Goal: Task Accomplishment & Management: Use online tool/utility

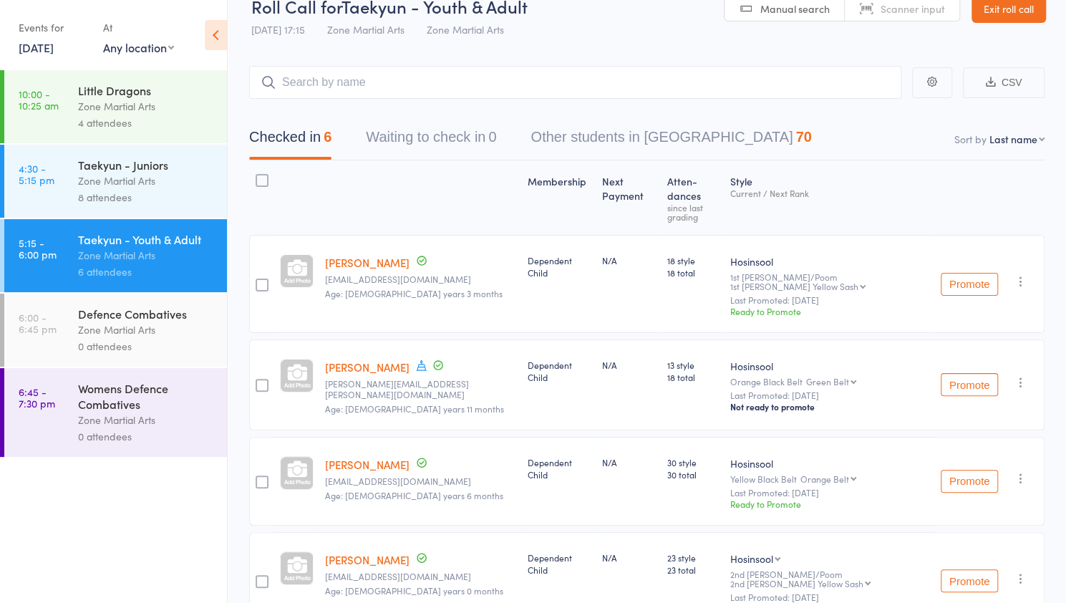
click at [209, 32] on icon at bounding box center [216, 35] width 22 height 30
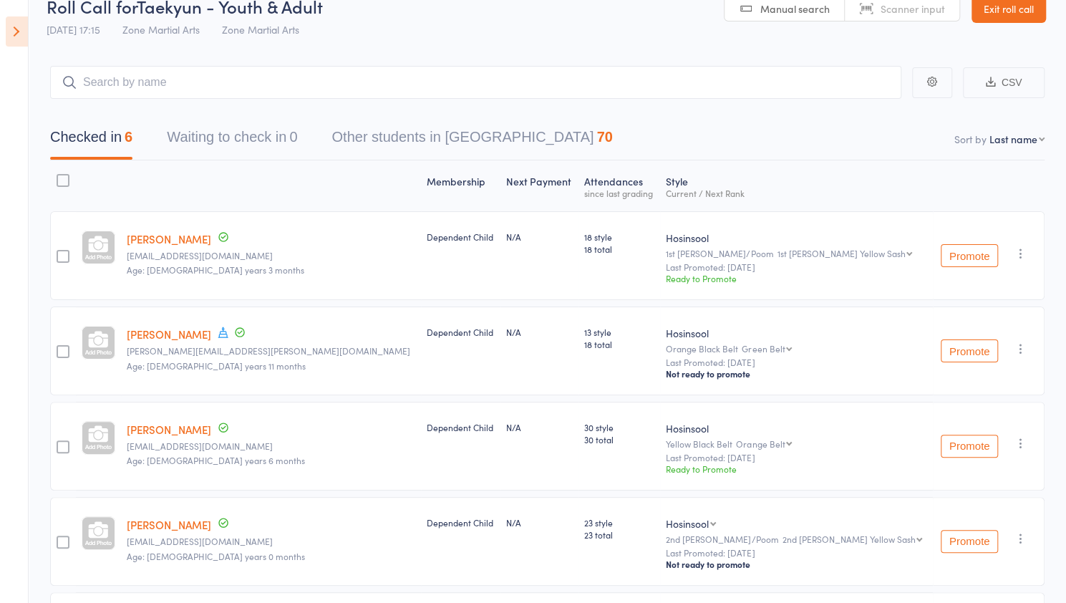
click at [18, 35] on icon at bounding box center [17, 31] width 22 height 30
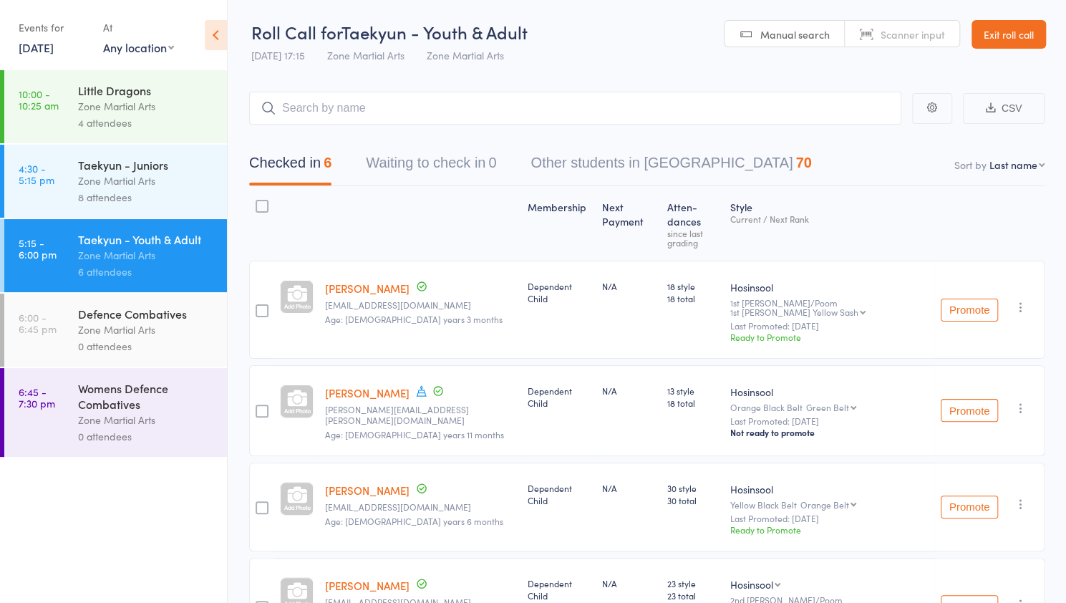
click at [205, 34] on icon at bounding box center [216, 35] width 22 height 30
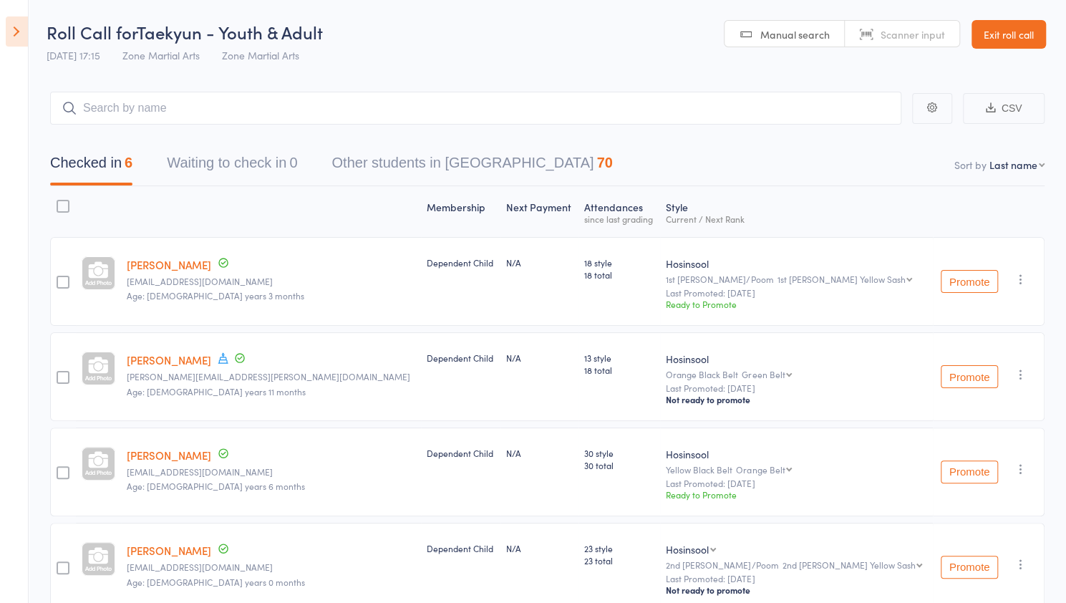
click at [45, 57] on header "Roll Call for Taekyun - Youth & Adult 12 Aug 17:15 Zone Martial Arts Zone Marti…" at bounding box center [533, 35] width 1066 height 70
click at [56, 54] on span "12 Aug 17:15" at bounding box center [74, 55] width 54 height 14
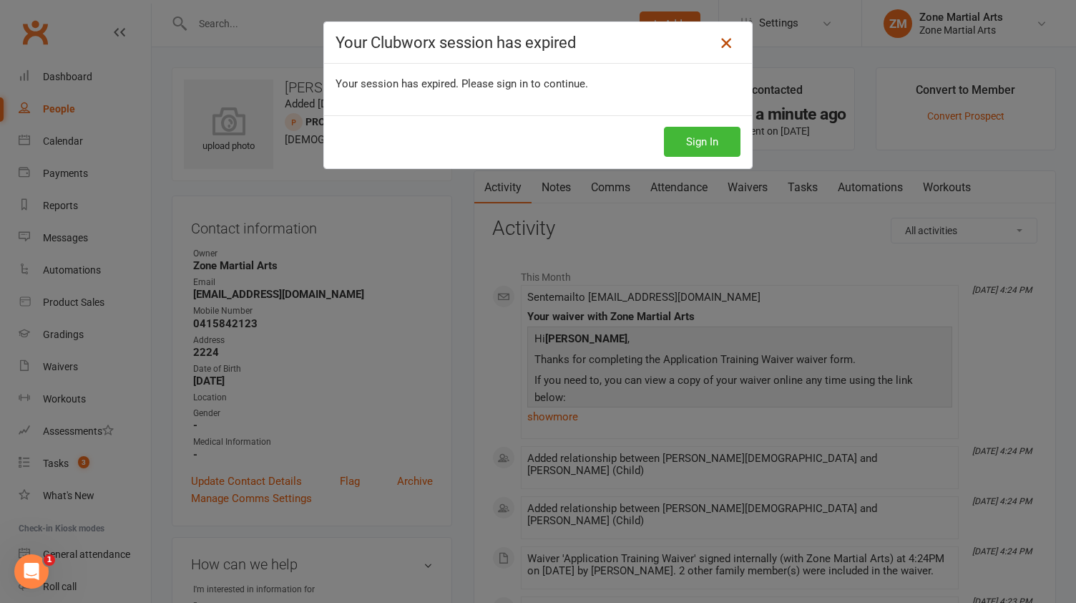
click at [720, 46] on icon at bounding box center [726, 42] width 17 height 17
click at [721, 39] on icon at bounding box center [726, 42] width 17 height 17
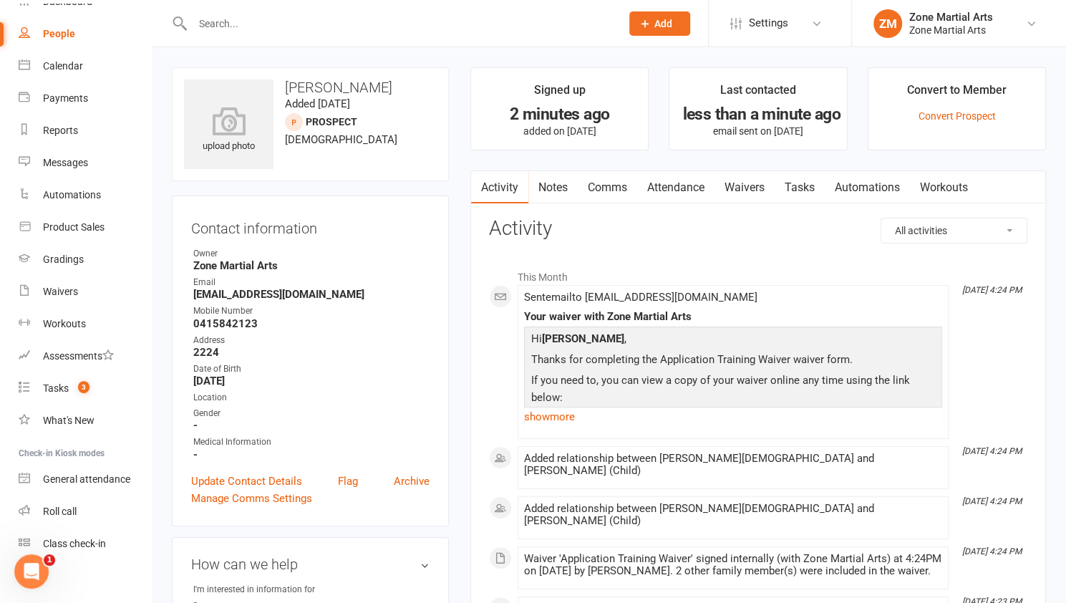
scroll to position [74, 0]
click at [77, 508] on link "Roll call" at bounding box center [85, 512] width 132 height 32
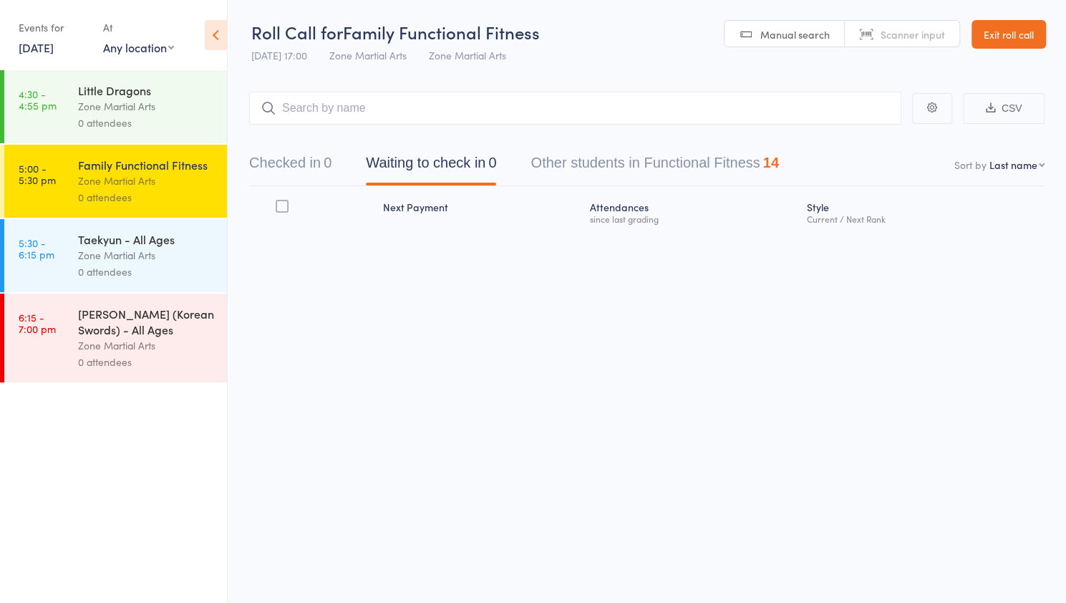
click at [113, 95] on div "Little Dragons" at bounding box center [146, 90] width 137 height 16
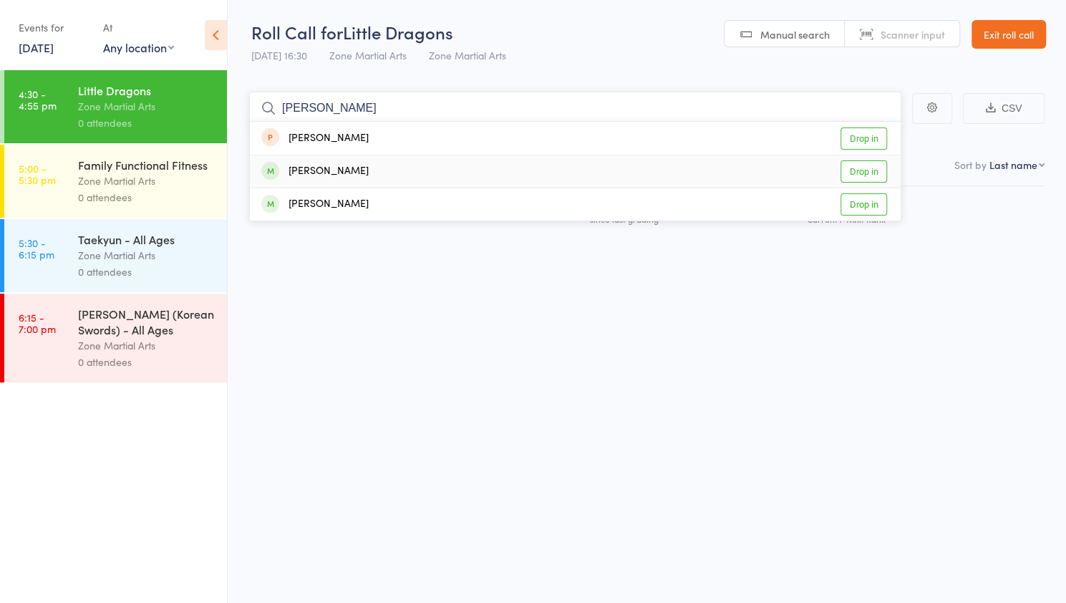
type input "[PERSON_NAME]"
click at [326, 178] on div "[PERSON_NAME]" at bounding box center [314, 171] width 107 height 16
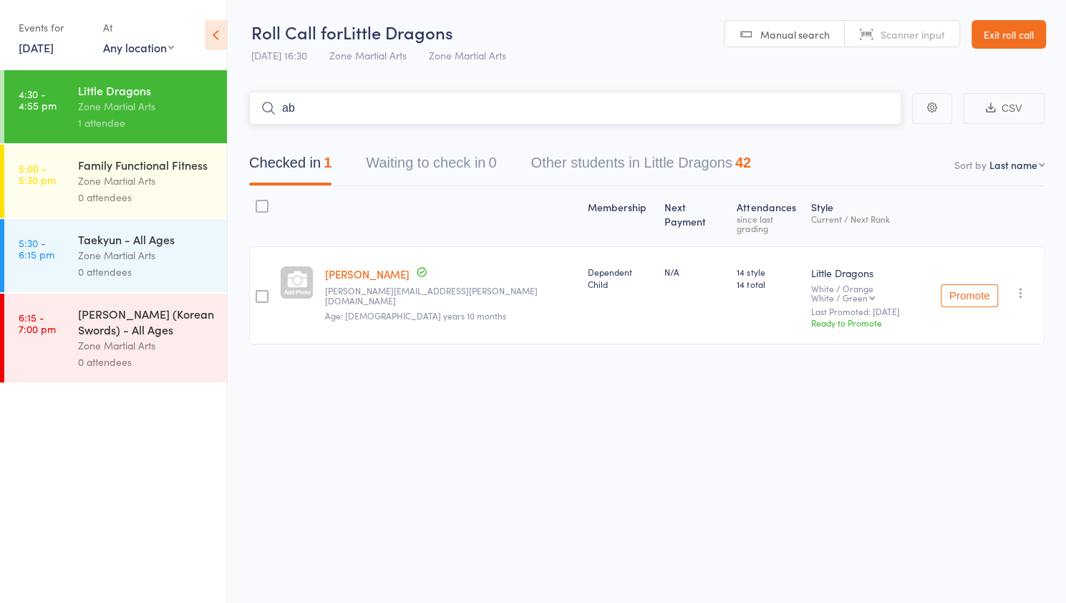
type input "a"
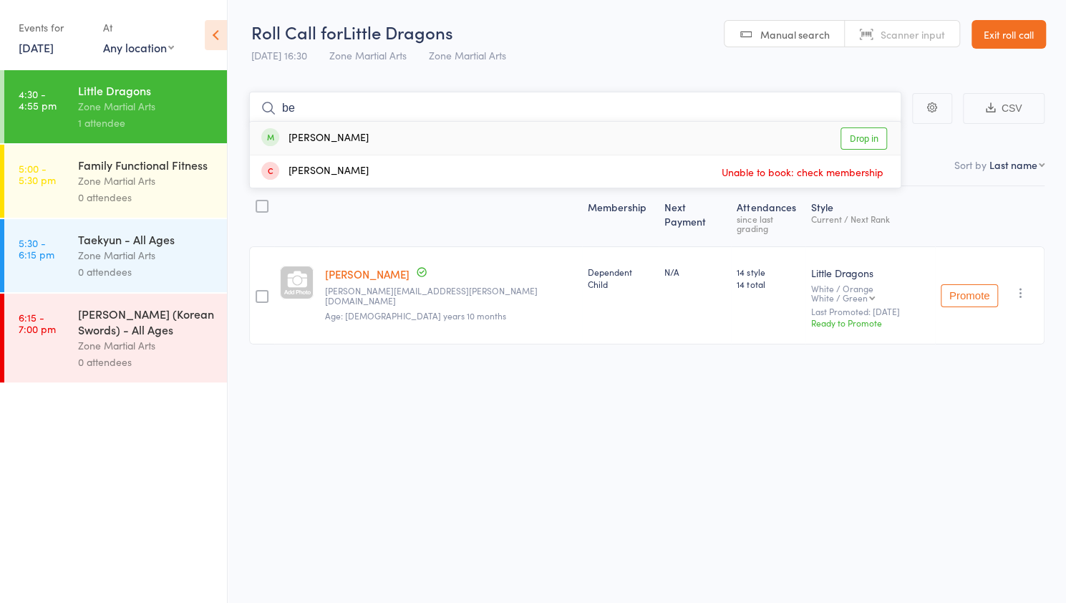
type input "b"
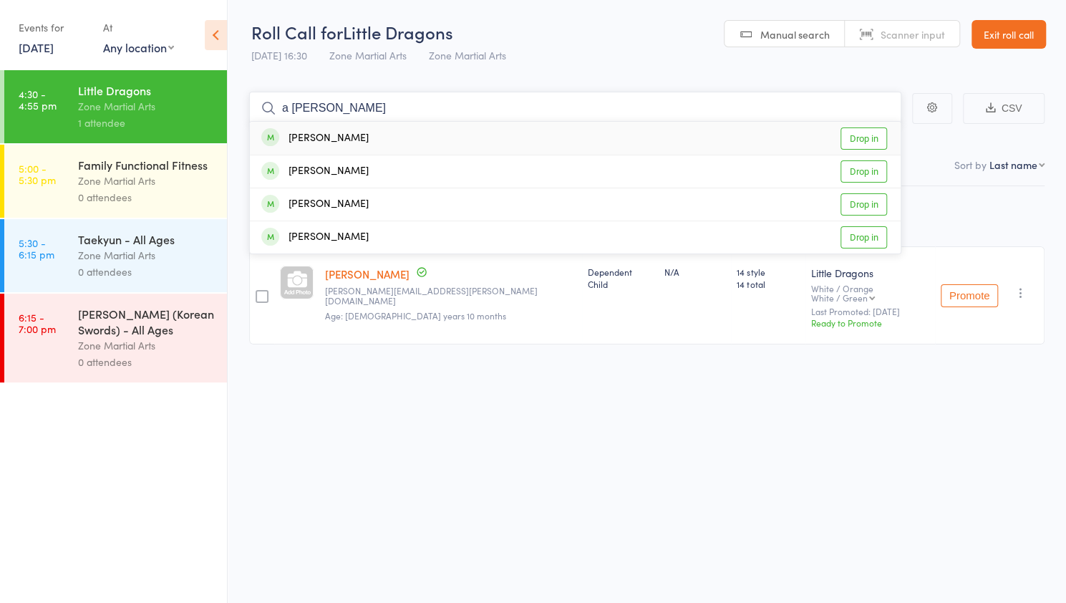
type input "a [PERSON_NAME]"
click at [311, 141] on div "[PERSON_NAME]" at bounding box center [314, 138] width 107 height 16
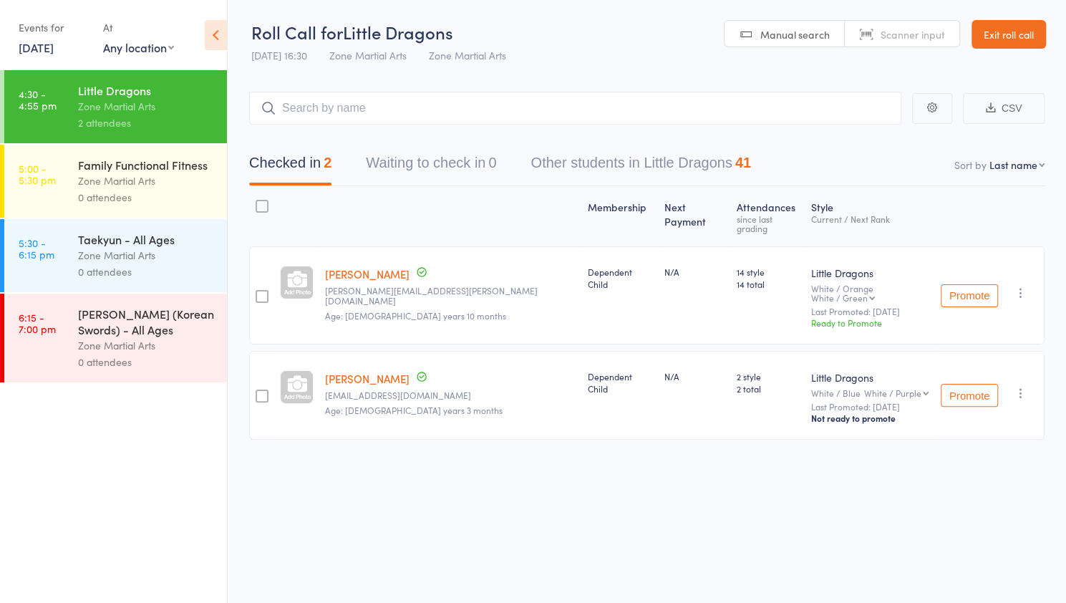
click at [100, 258] on div "Zone Martial Arts" at bounding box center [146, 255] width 137 height 16
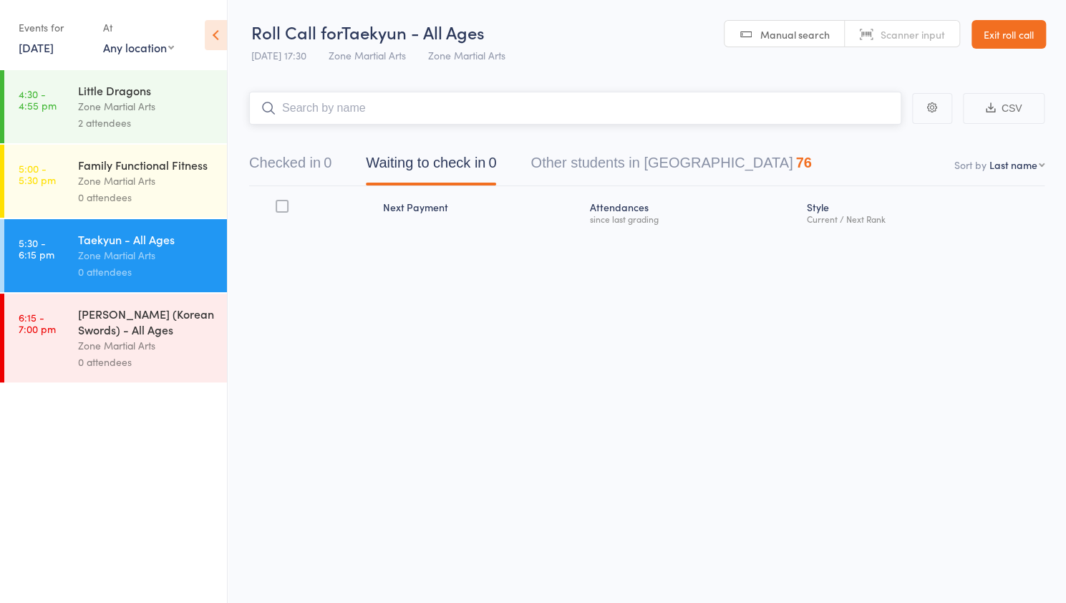
click at [343, 99] on input "search" at bounding box center [575, 108] width 652 height 33
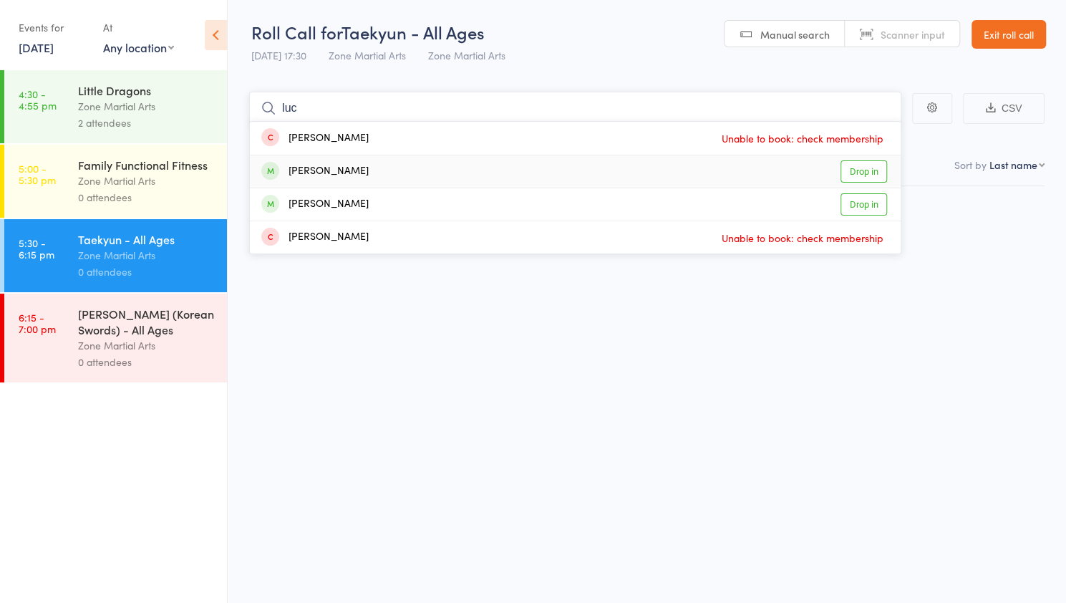
type input "luc"
click at [319, 170] on div "[PERSON_NAME]" at bounding box center [314, 171] width 107 height 16
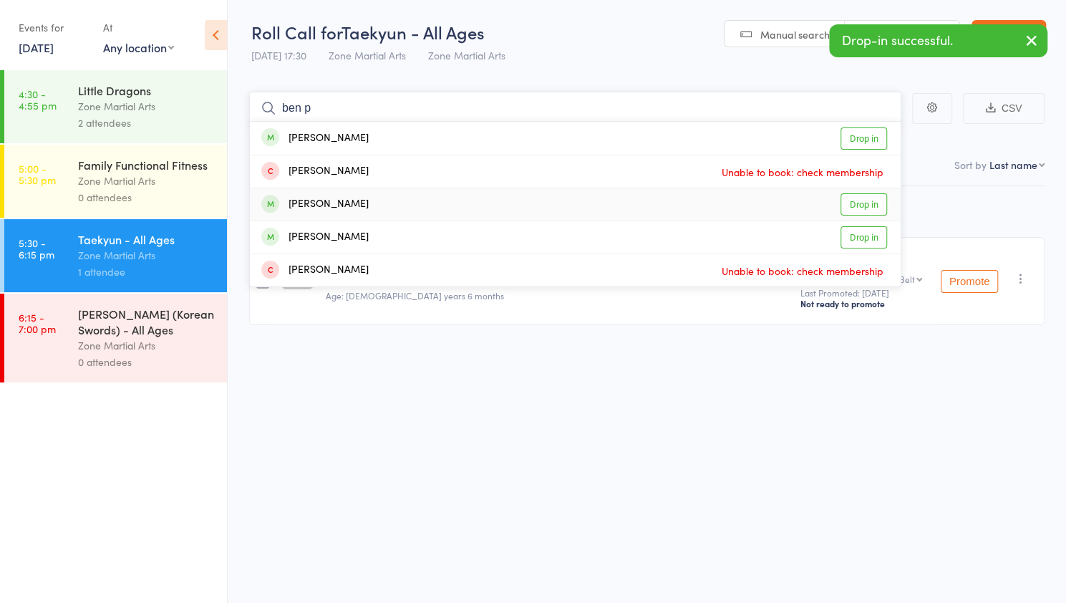
type input "ben p"
click at [349, 210] on div "[PERSON_NAME]" at bounding box center [314, 204] width 107 height 16
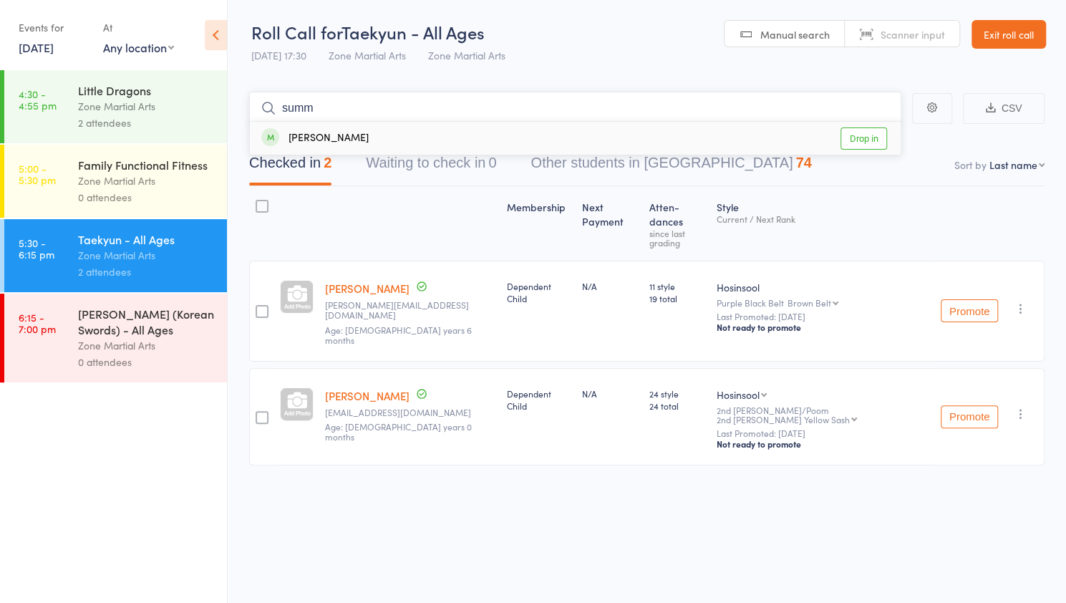
type input "summ"
click at [334, 135] on div "[PERSON_NAME]" at bounding box center [314, 138] width 107 height 16
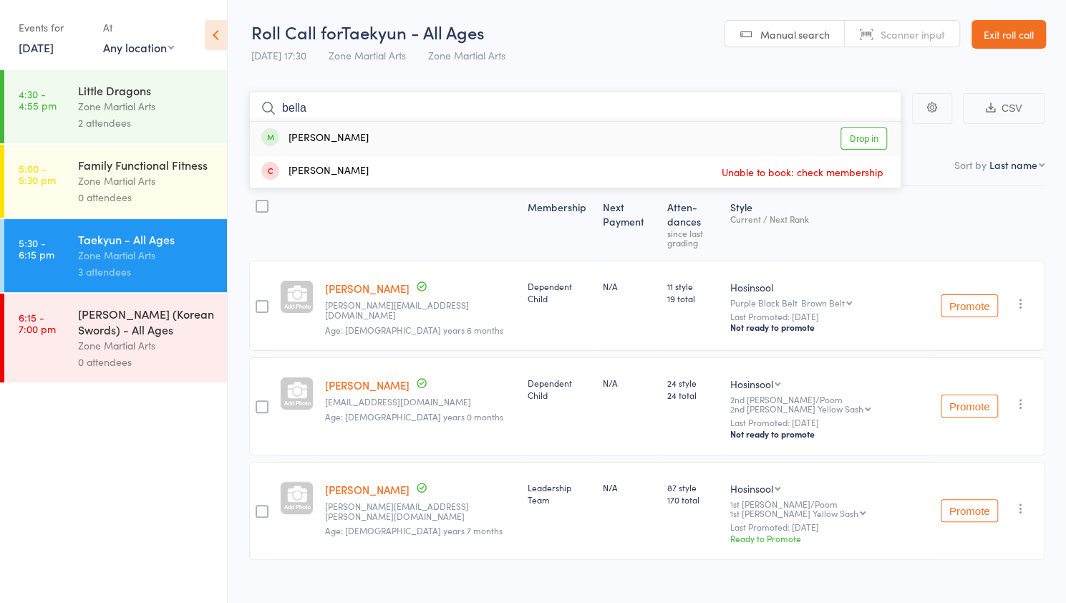
type input "bella"
click at [862, 140] on link "Drop in" at bounding box center [863, 138] width 47 height 22
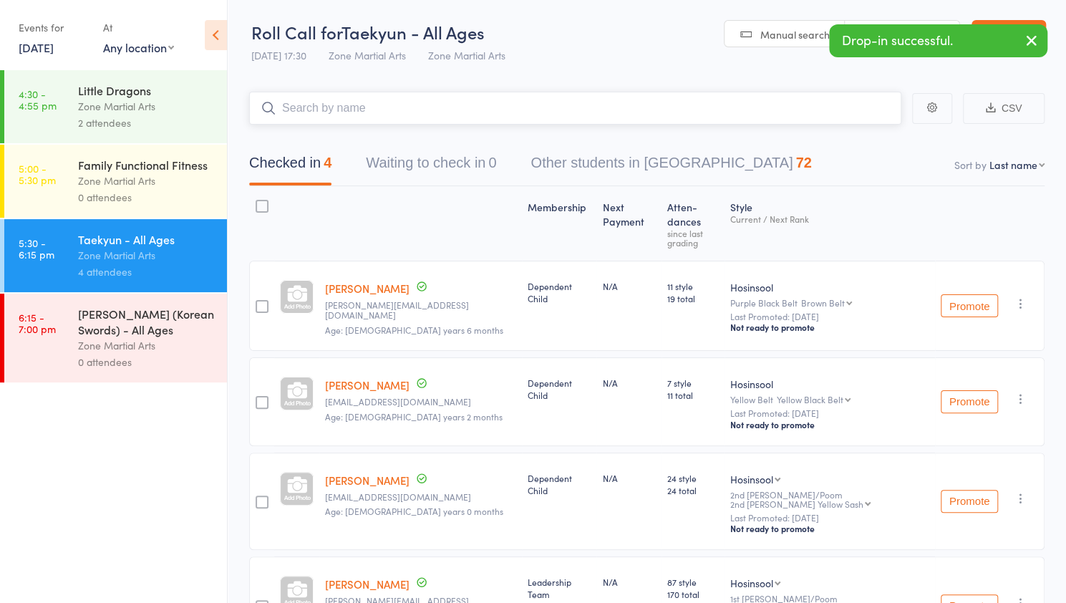
scroll to position [69, 0]
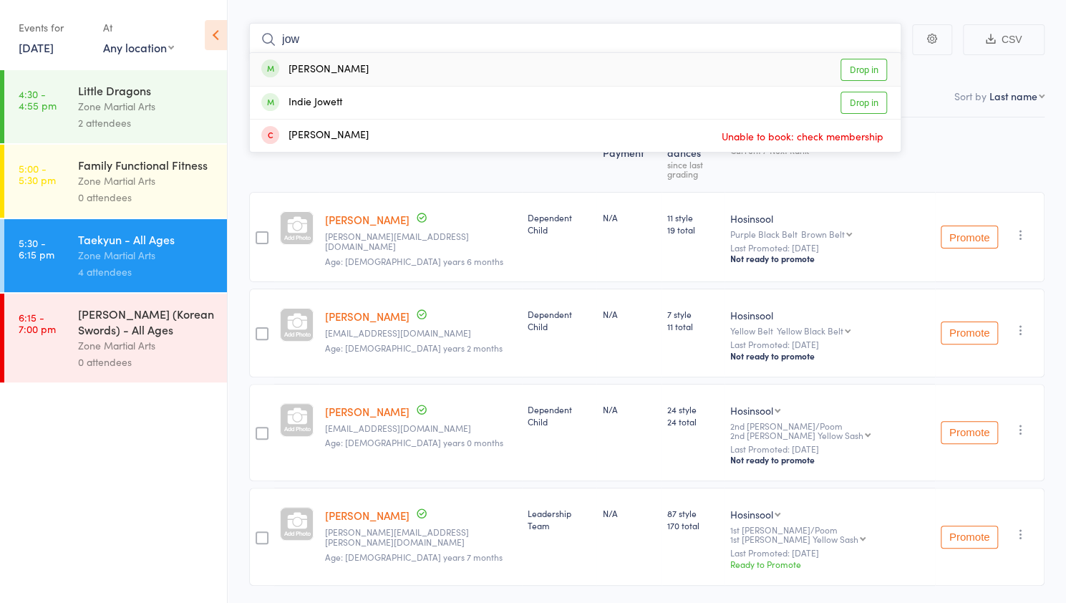
type input "jow"
click at [867, 65] on link "Drop in" at bounding box center [863, 70] width 47 height 22
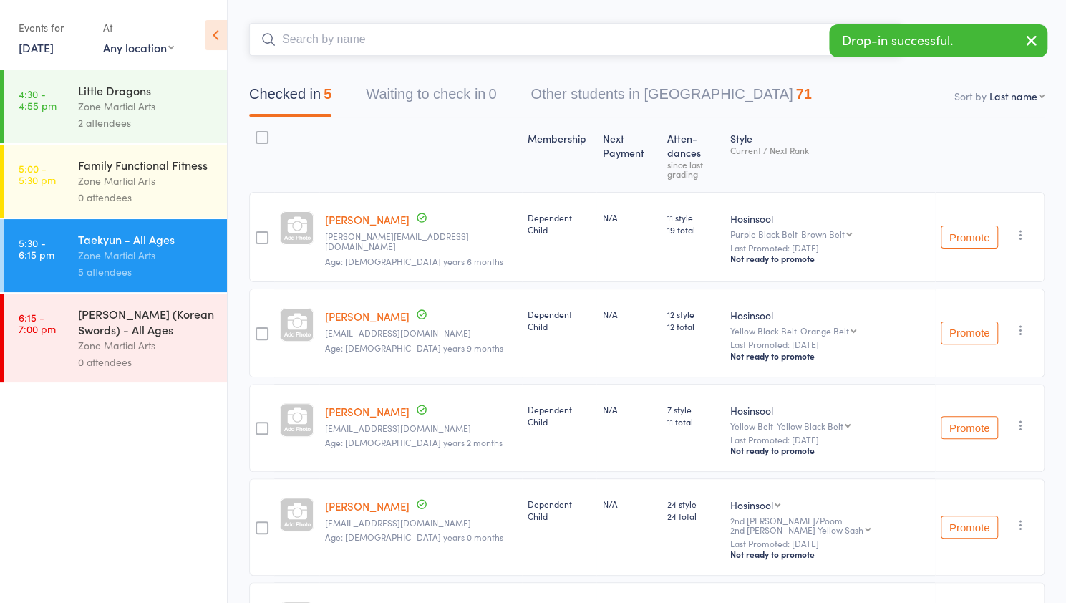
click at [357, 47] on input "search" at bounding box center [575, 39] width 652 height 33
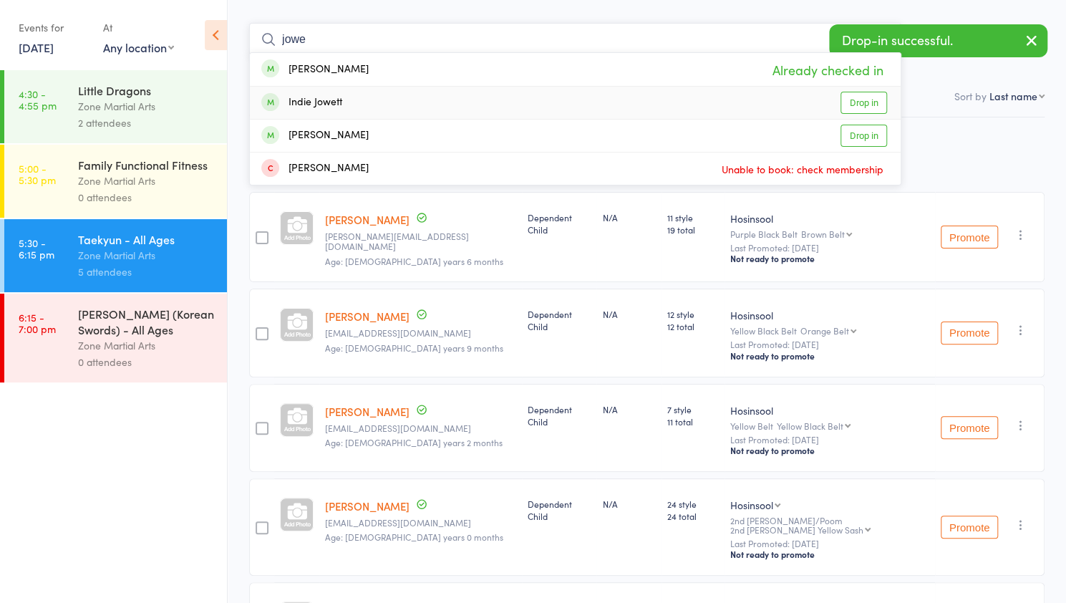
type input "jowe"
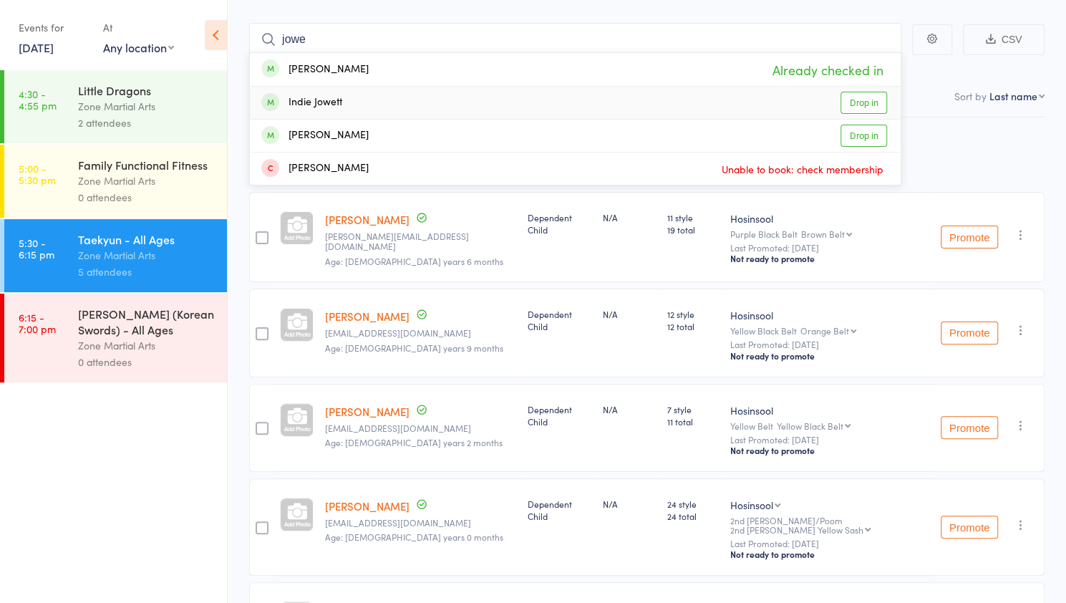
click at [867, 99] on link "Drop in" at bounding box center [863, 103] width 47 height 22
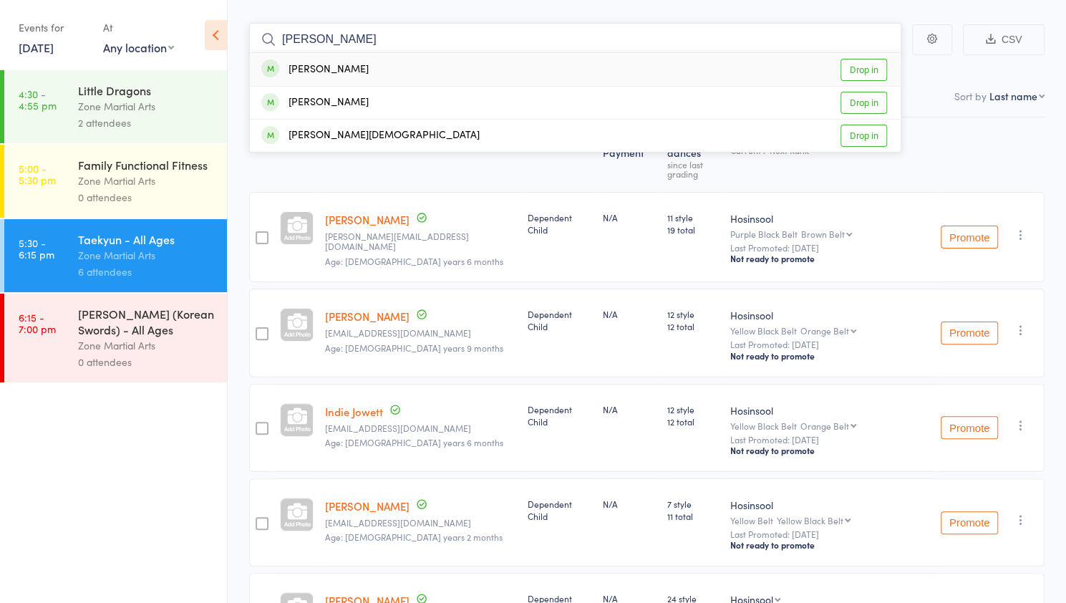
type input "[PERSON_NAME]"
click at [868, 63] on link "Drop in" at bounding box center [863, 70] width 47 height 22
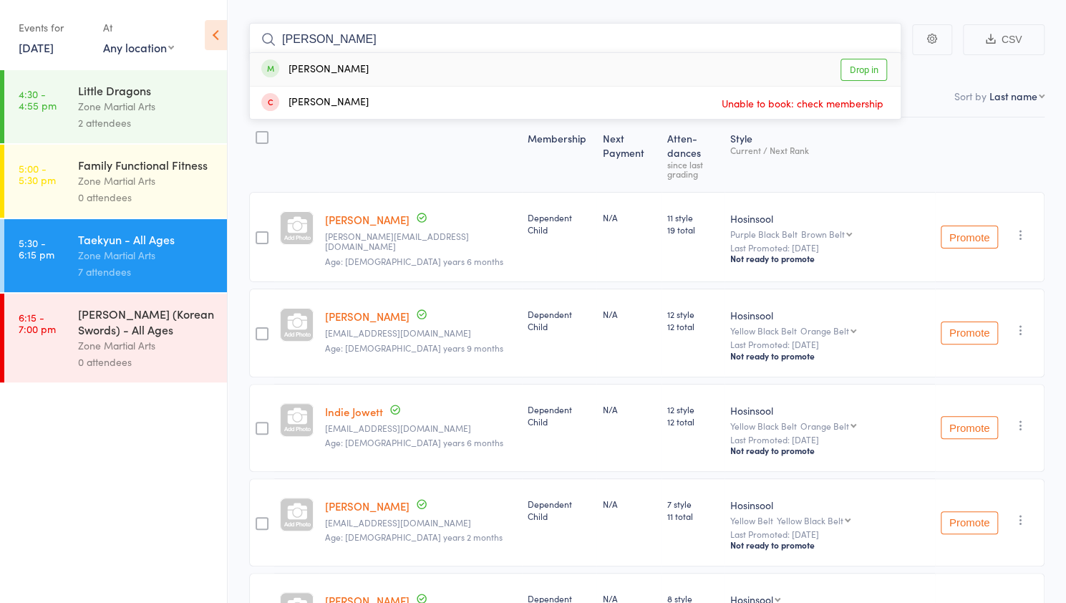
type input "[PERSON_NAME]"
click at [856, 72] on link "Drop in" at bounding box center [863, 70] width 47 height 22
type input "playl"
click at [849, 68] on link "Drop in" at bounding box center [863, 70] width 47 height 22
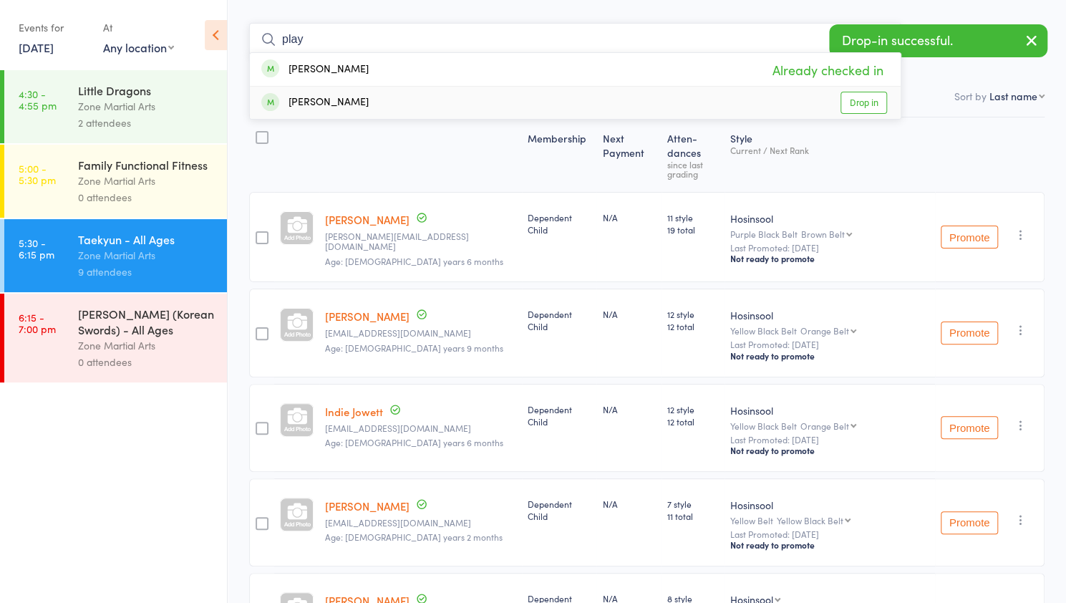
type input "play"
click at [861, 101] on link "Drop in" at bounding box center [863, 103] width 47 height 22
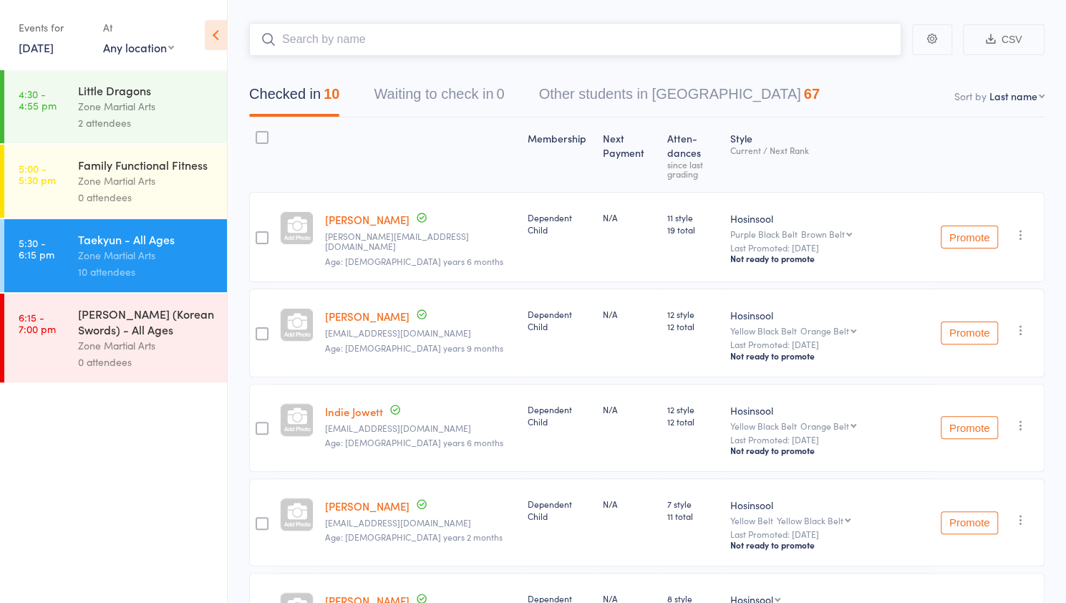
click at [331, 45] on input "search" at bounding box center [575, 39] width 652 height 33
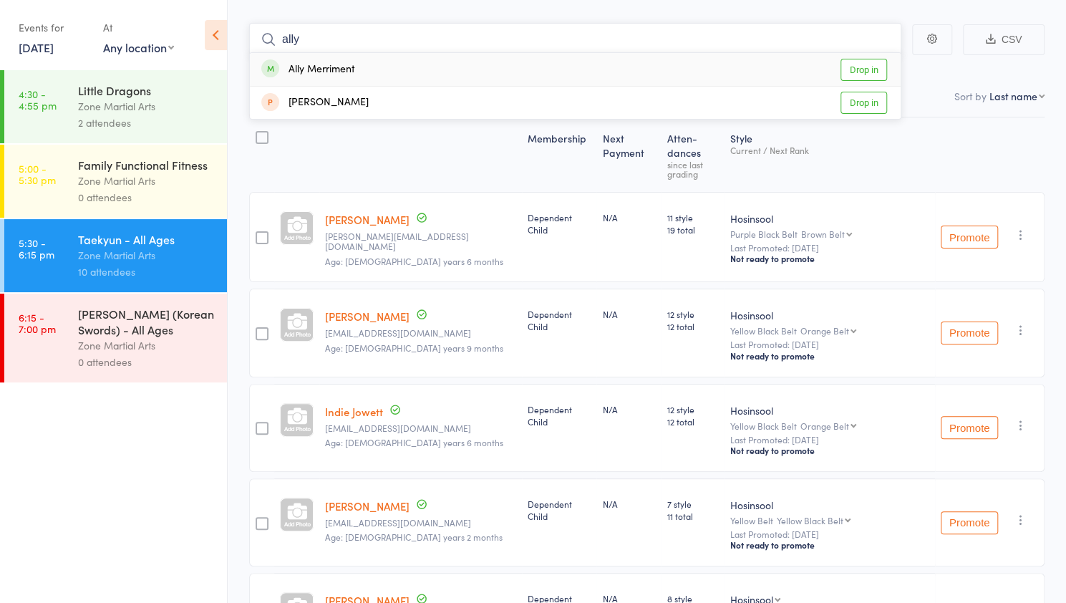
type input "ally"
click at [780, 94] on div "[PERSON_NAME] Drop in" at bounding box center [575, 103] width 651 height 32
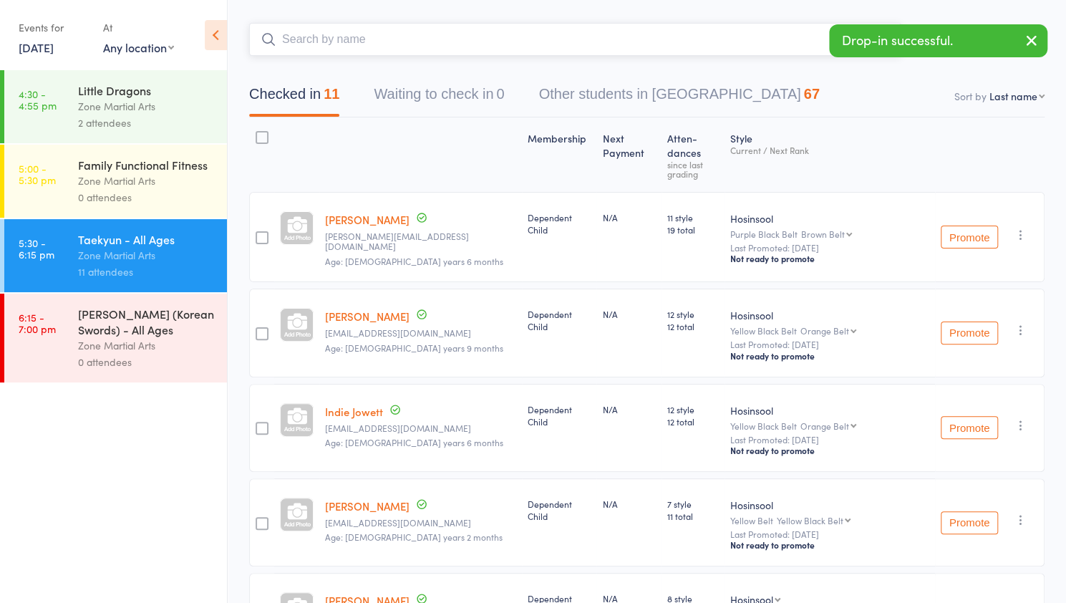
click at [402, 26] on input "search" at bounding box center [575, 39] width 652 height 33
click at [394, 36] on input "search" at bounding box center [575, 39] width 652 height 33
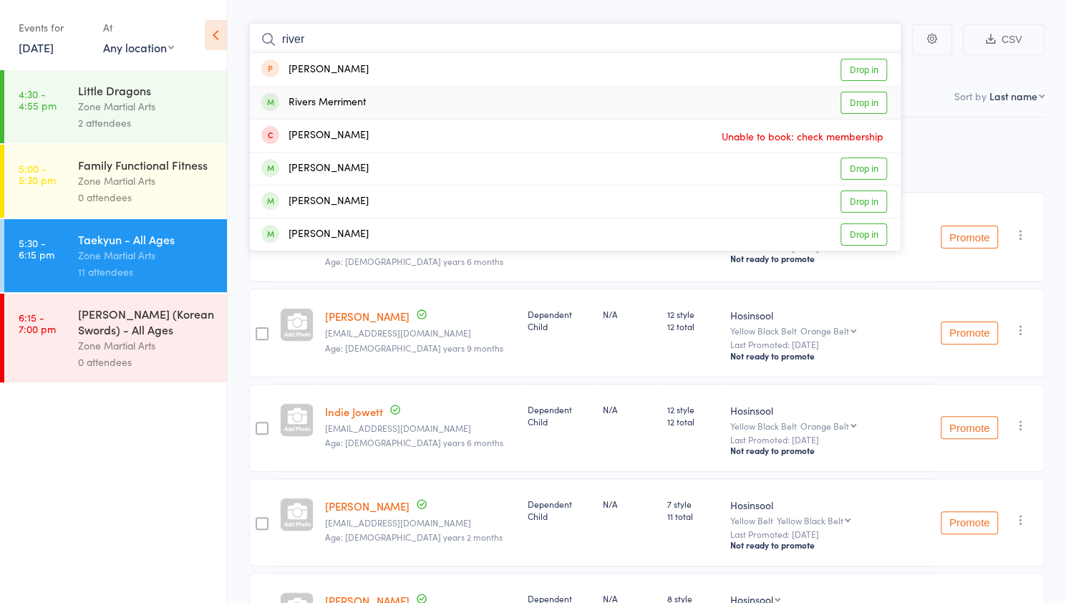
type input "river"
click at [874, 103] on link "Drop in" at bounding box center [863, 103] width 47 height 22
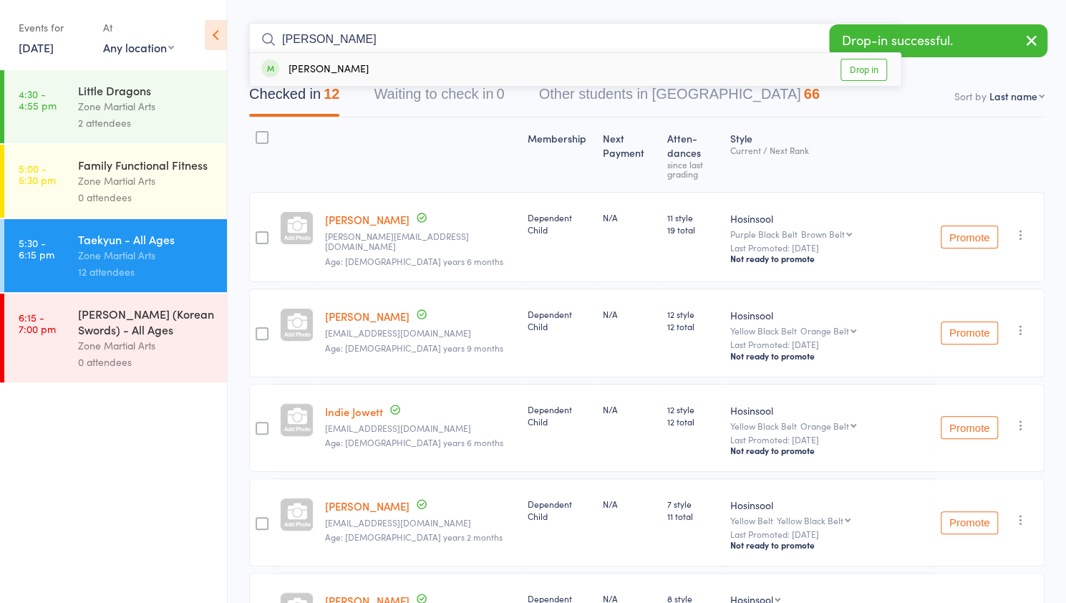
type input "[PERSON_NAME]"
click at [883, 75] on link "Drop in" at bounding box center [863, 70] width 47 height 22
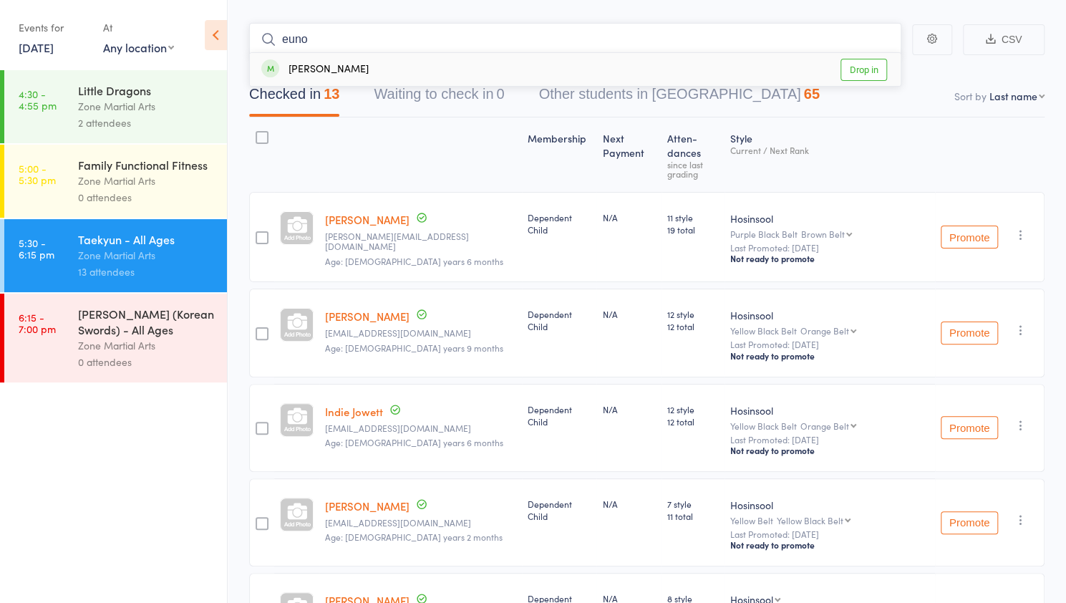
type input "euno"
click at [860, 67] on link "Drop in" at bounding box center [863, 70] width 47 height 22
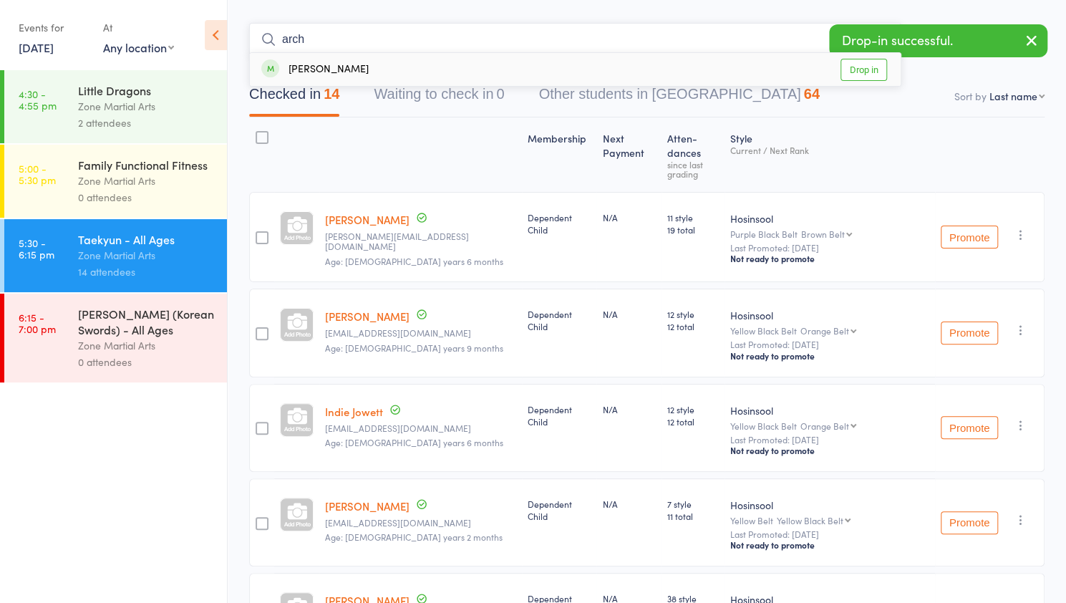
type input "arch"
click at [864, 71] on link "Drop in" at bounding box center [863, 70] width 47 height 22
